Goal: Browse casually

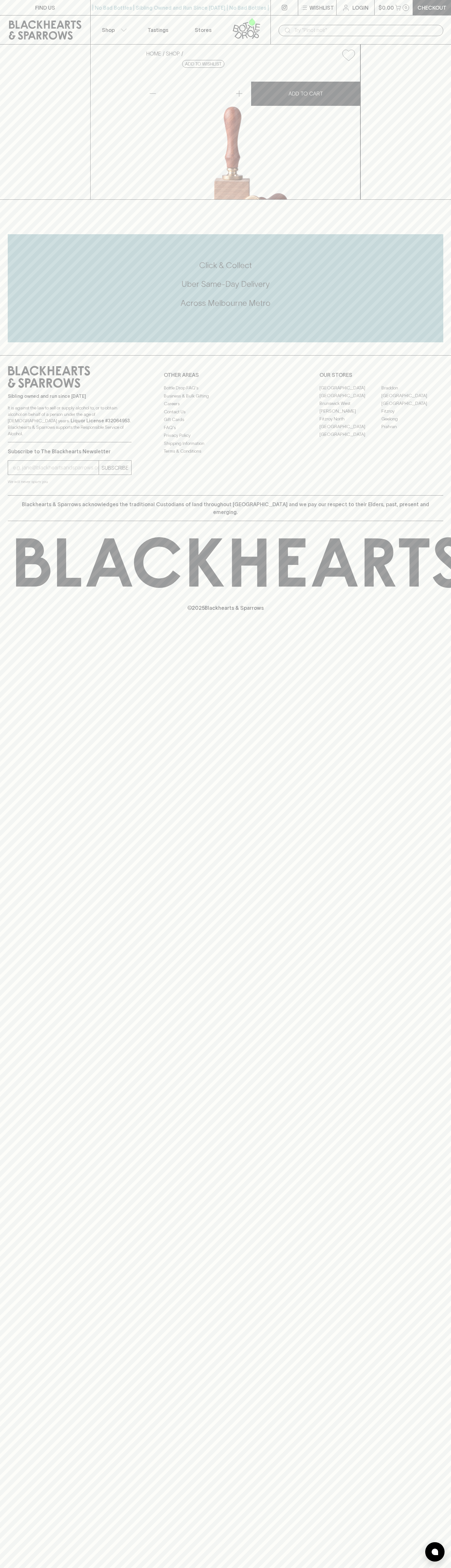
click at [411, 6] on button "$0.00 0" at bounding box center [394, 7] width 38 height 15
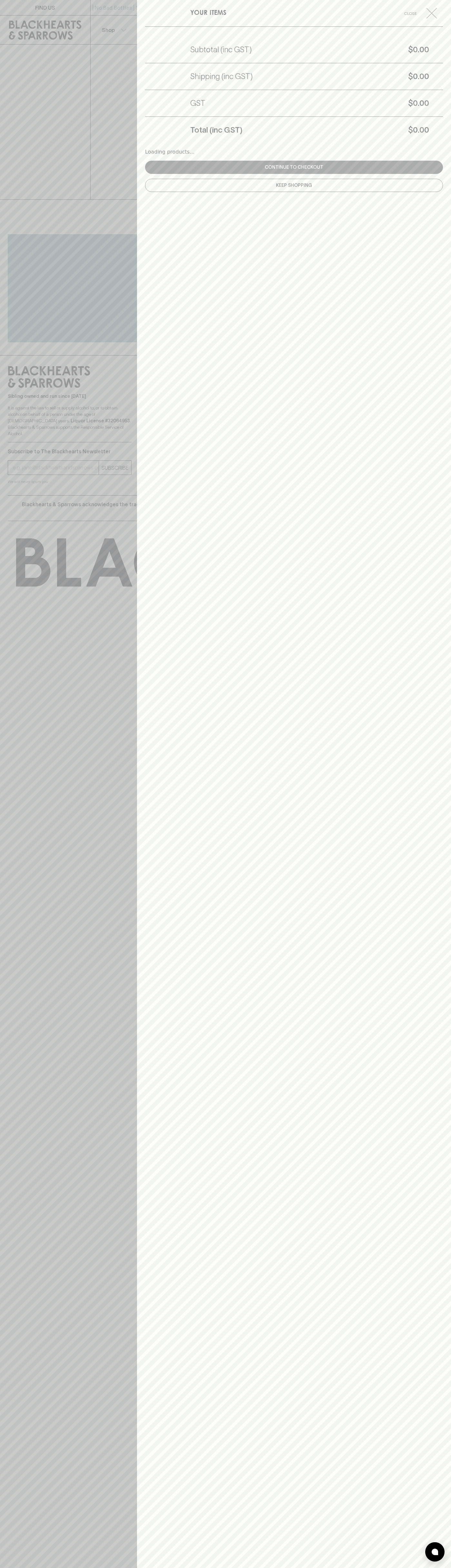
click at [437, 838] on div "YOUR ITEMS Close Subtotal (inc GST) $0.00 Shipping (inc GST) $0.00 GST $0.00 To…" at bounding box center [294, 784] width 314 height 1568
click at [261, 1568] on html "FIND US | No Bad Bottles | Sibling Owned and Run Since [DATE] | No Bad Bottles …" at bounding box center [225, 784] width 451 height 1568
click at [19, 1568] on html "FIND US | No Bad Bottles | Sibling Owned and Run Since [DATE] | No Bad Bottles …" at bounding box center [225, 784] width 451 height 1568
